Goal: Information Seeking & Learning: Learn about a topic

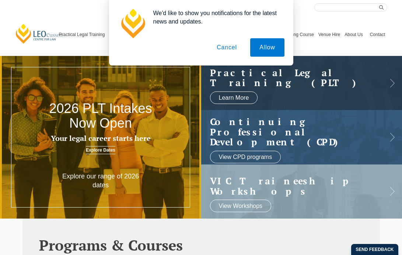
click at [234, 48] on button "Cancel" at bounding box center [226, 47] width 39 height 18
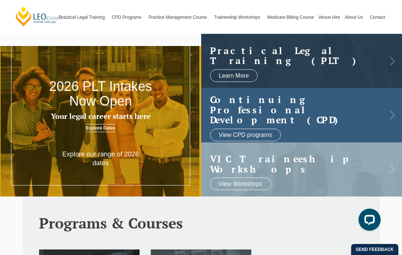
scroll to position [3, 0]
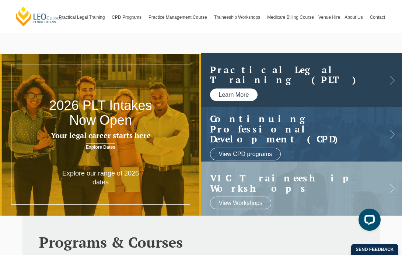
click at [226, 90] on link "Learn More" at bounding box center [234, 94] width 48 height 13
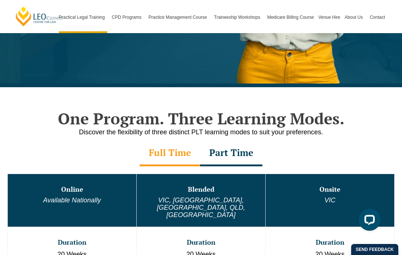
scroll to position [262, 0]
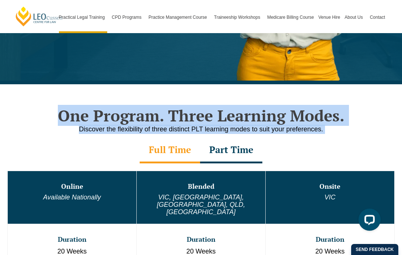
drag, startPoint x: 169, startPoint y: 102, endPoint x: 181, endPoint y: 143, distance: 42.5
click at [181, 143] on div "One Program. Three Learning Modes. Discover the flexibility of three distinct P…" at bounding box center [201, 241] width 402 height 314
click at [181, 143] on div "Full Time" at bounding box center [170, 151] width 60 height 26
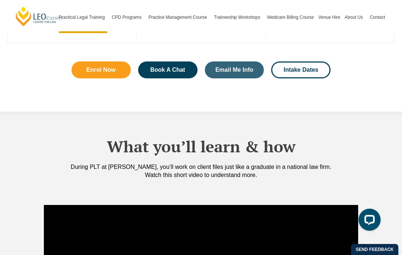
scroll to position [552, 0]
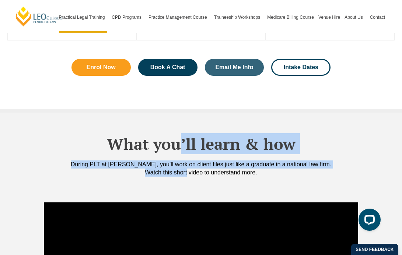
drag, startPoint x: 178, startPoint y: 130, endPoint x: 187, endPoint y: 159, distance: 30.7
click at [187, 159] on div "What you’ll learn & how During PLT at Leo Cussen, you’ll work on client files j…" at bounding box center [201, 156] width 380 height 86
click at [187, 161] on div "During PLT at Leo Cussen, you’ll work on client files just like a graduate in a…" at bounding box center [201, 169] width 380 height 16
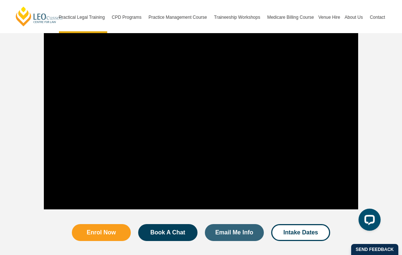
scroll to position [726, 0]
